Goal: Transaction & Acquisition: Book appointment/travel/reservation

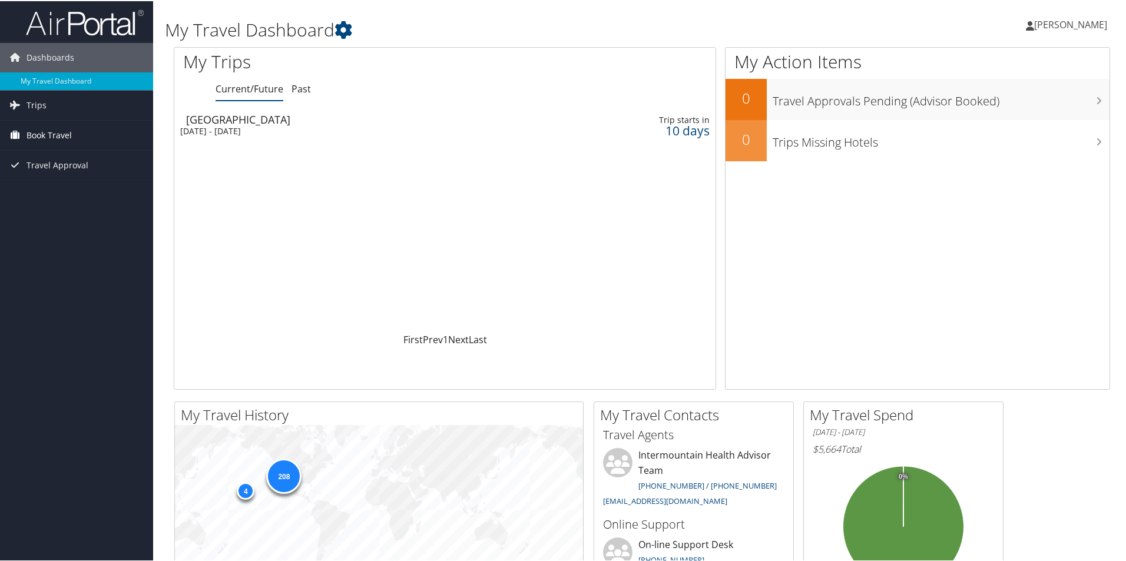
click at [58, 130] on span "Book Travel" at bounding box center [49, 134] width 45 height 29
click at [52, 193] on link "Book/Manage Online Trips" at bounding box center [76, 193] width 153 height 18
